Goal: Find specific page/section: Find specific page/section

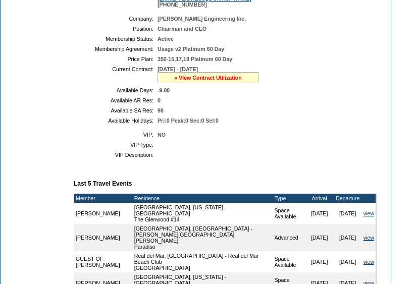
scroll to position [214, 0]
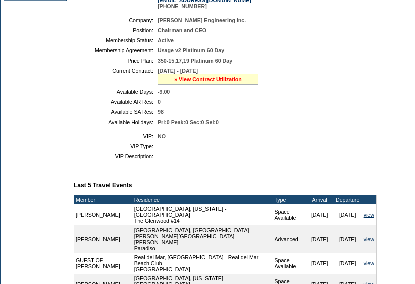
click at [194, 82] on link "» View Contract Utilization" at bounding box center [208, 79] width 68 height 6
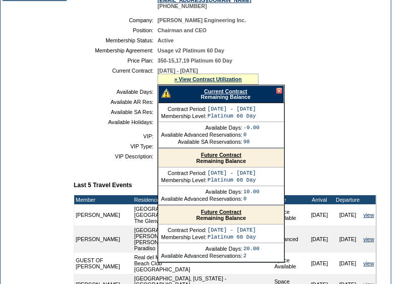
click at [211, 94] on link "Current Contract" at bounding box center [225, 91] width 43 height 6
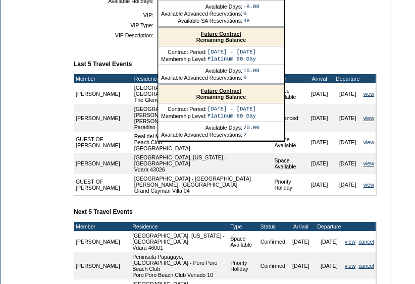
scroll to position [293, 0]
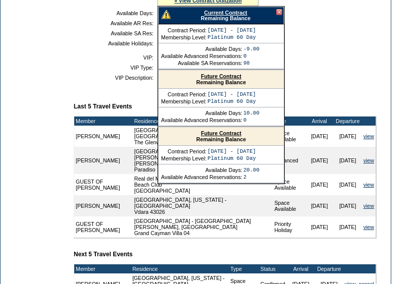
click at [316, 62] on table "VIP: NO VIP Type: VIP Description:" at bounding box center [225, 67] width 303 height 34
click at [279, 15] on div at bounding box center [279, 12] width 6 height 6
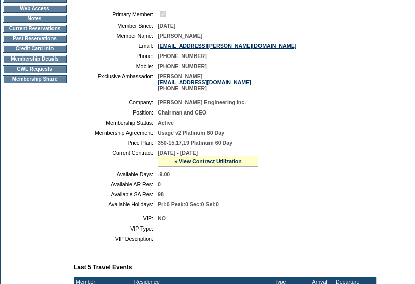
scroll to position [0, 0]
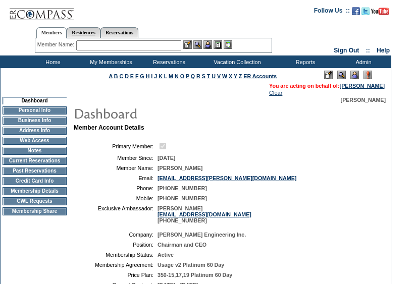
click at [99, 34] on link "Residences" at bounding box center [84, 32] width 34 height 11
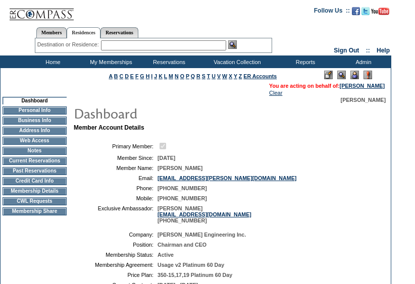
click at [129, 48] on input "text" at bounding box center [163, 45] width 125 height 10
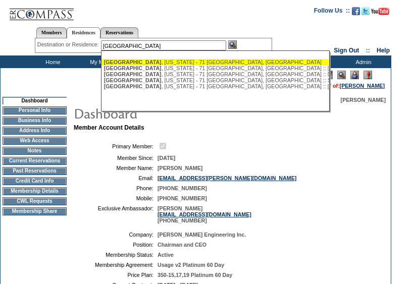
click at [157, 63] on div "[GEOGRAPHIC_DATA] , [US_STATE] - 71 [GEOGRAPHIC_DATA], [GEOGRAPHIC_DATA]" at bounding box center [215, 62] width 222 height 6
type input "[GEOGRAPHIC_DATA], [US_STATE] - 71 [GEOGRAPHIC_DATA], [GEOGRAPHIC_DATA]"
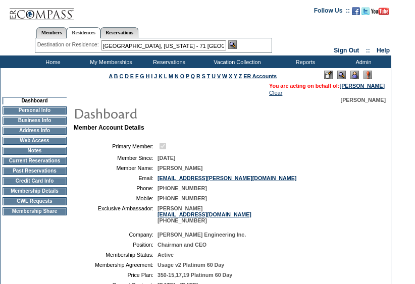
click at [237, 43] on img at bounding box center [232, 44] width 9 height 9
